Goal: Information Seeking & Learning: Understand process/instructions

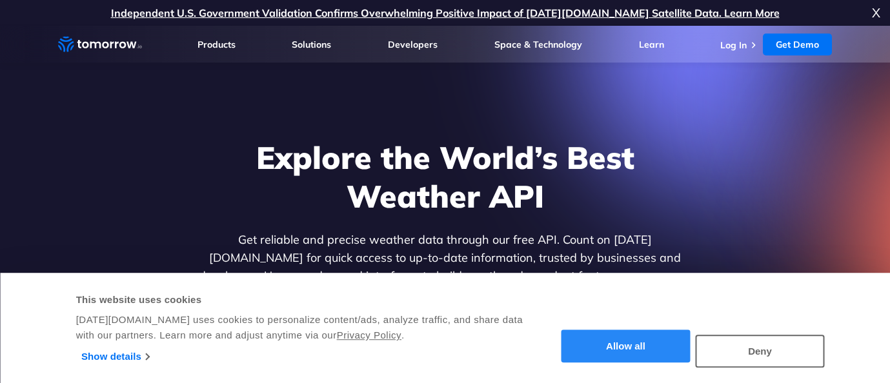
click at [620, 353] on button "Allow all" at bounding box center [626, 347] width 129 height 33
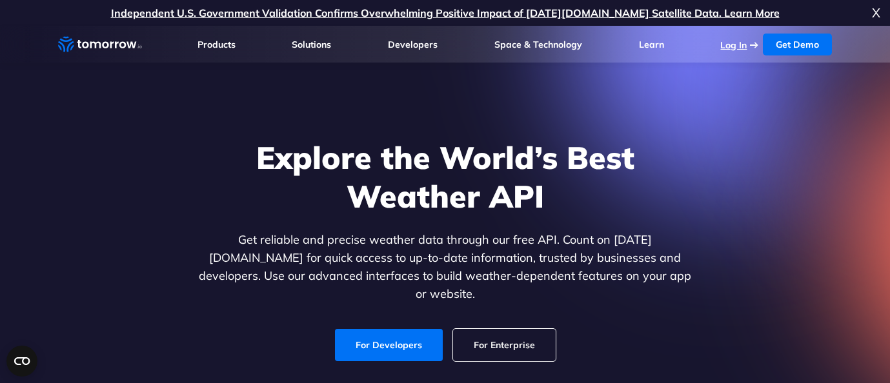
click at [739, 43] on link "Log In" at bounding box center [734, 45] width 26 height 12
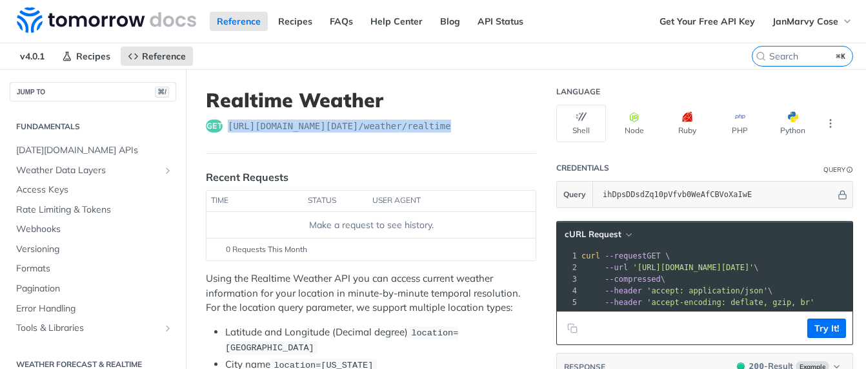
drag, startPoint x: 480, startPoint y: 131, endPoint x: 228, endPoint y: 125, distance: 252.5
click at [228, 125] on div "get https://api.tomorrow.io/v4 /weather/realtime" at bounding box center [371, 125] width 331 height 13
copy span "https://api.tomorrow.io/v4 /weather/realtime"
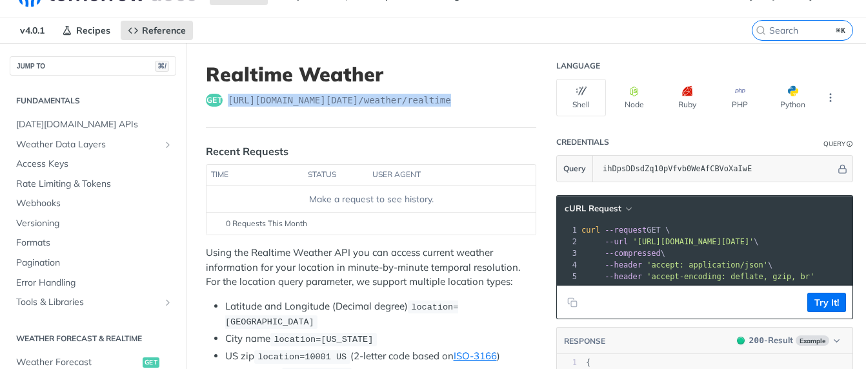
scroll to position [35, 0]
